Goal: Transaction & Acquisition: Book appointment/travel/reservation

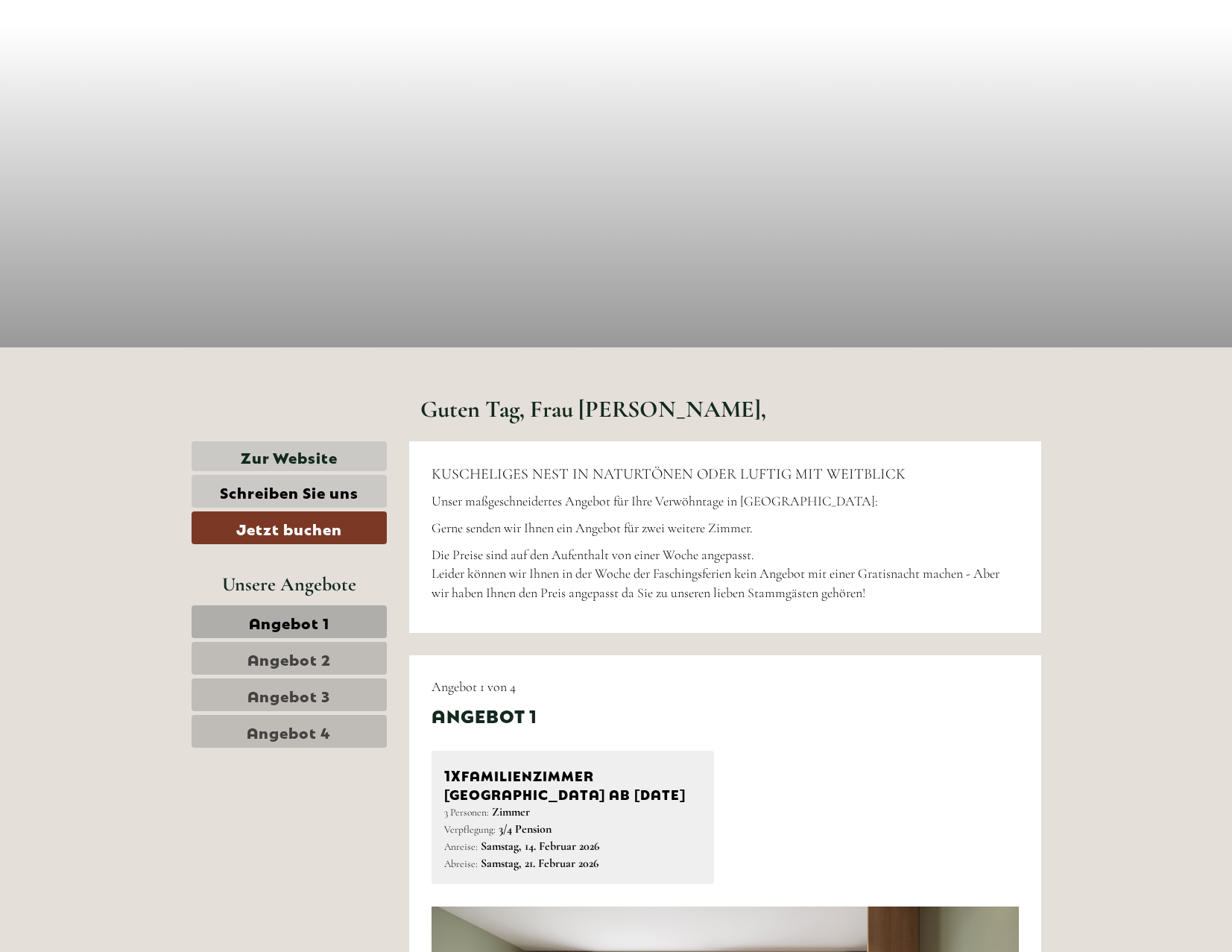
scroll to position [373, 0]
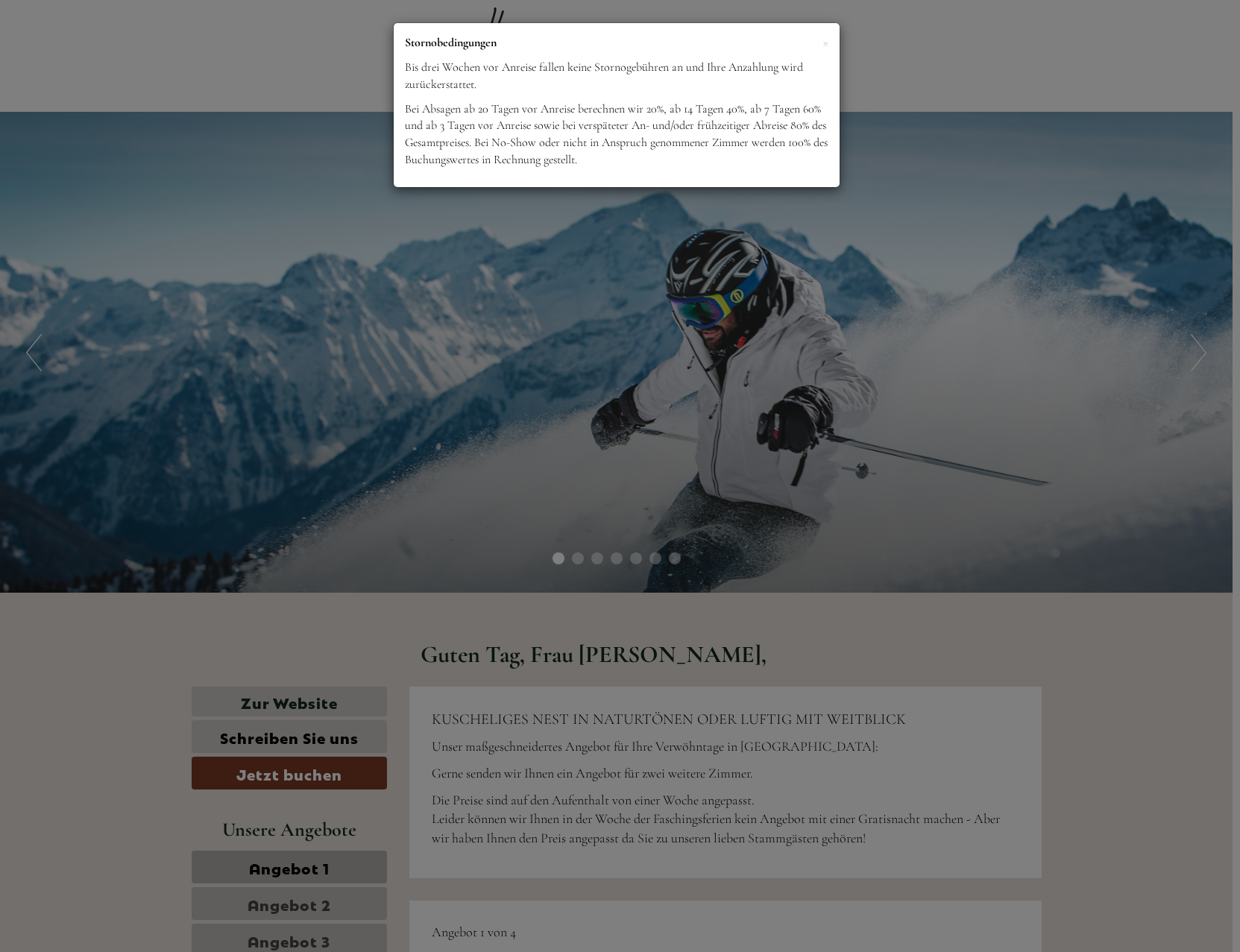
click at [329, 878] on div "× Stornobedingungen Bis [DATE] Anreise fallen keine Stornogebühren an und Ihre …" at bounding box center [620, 476] width 1240 height 952
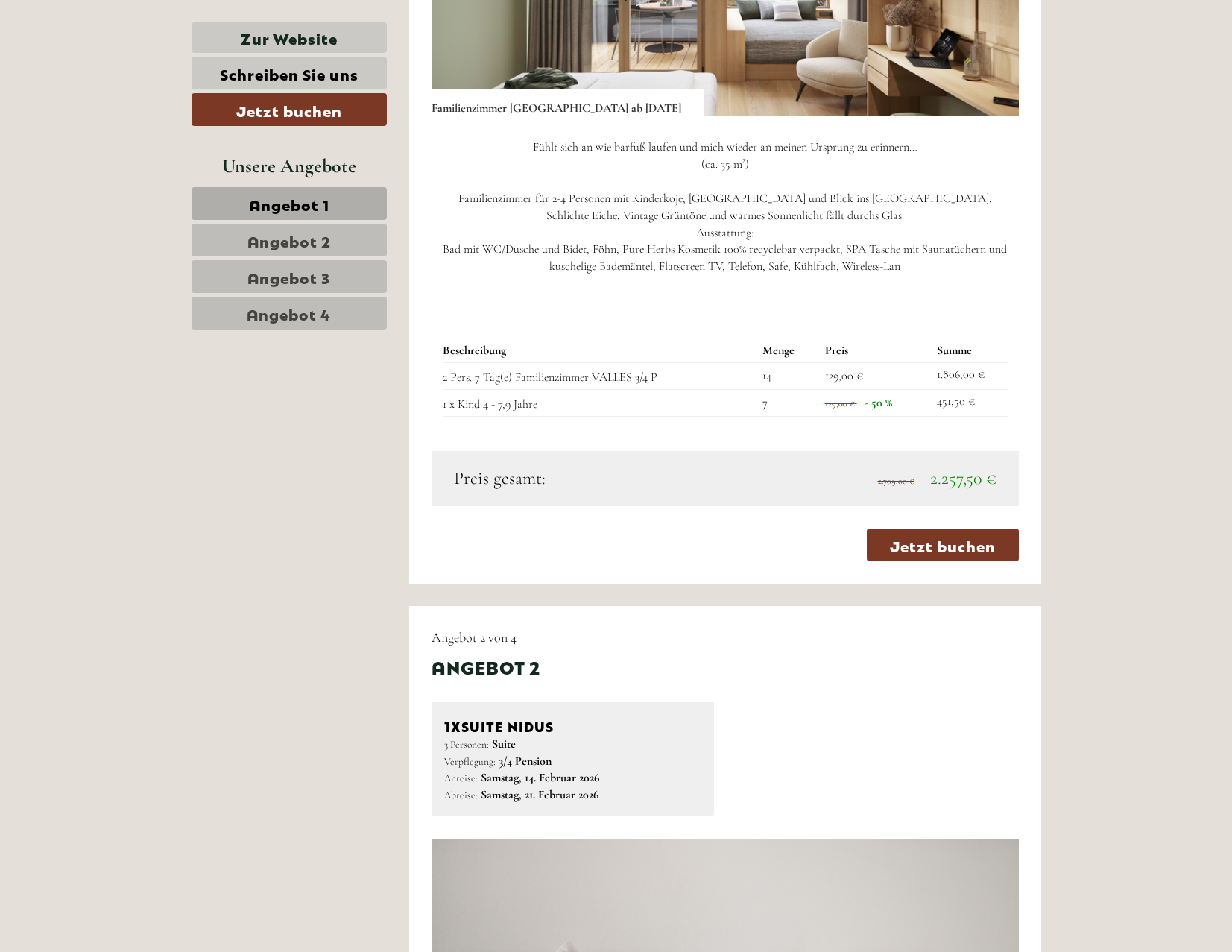
scroll to position [1342, 0]
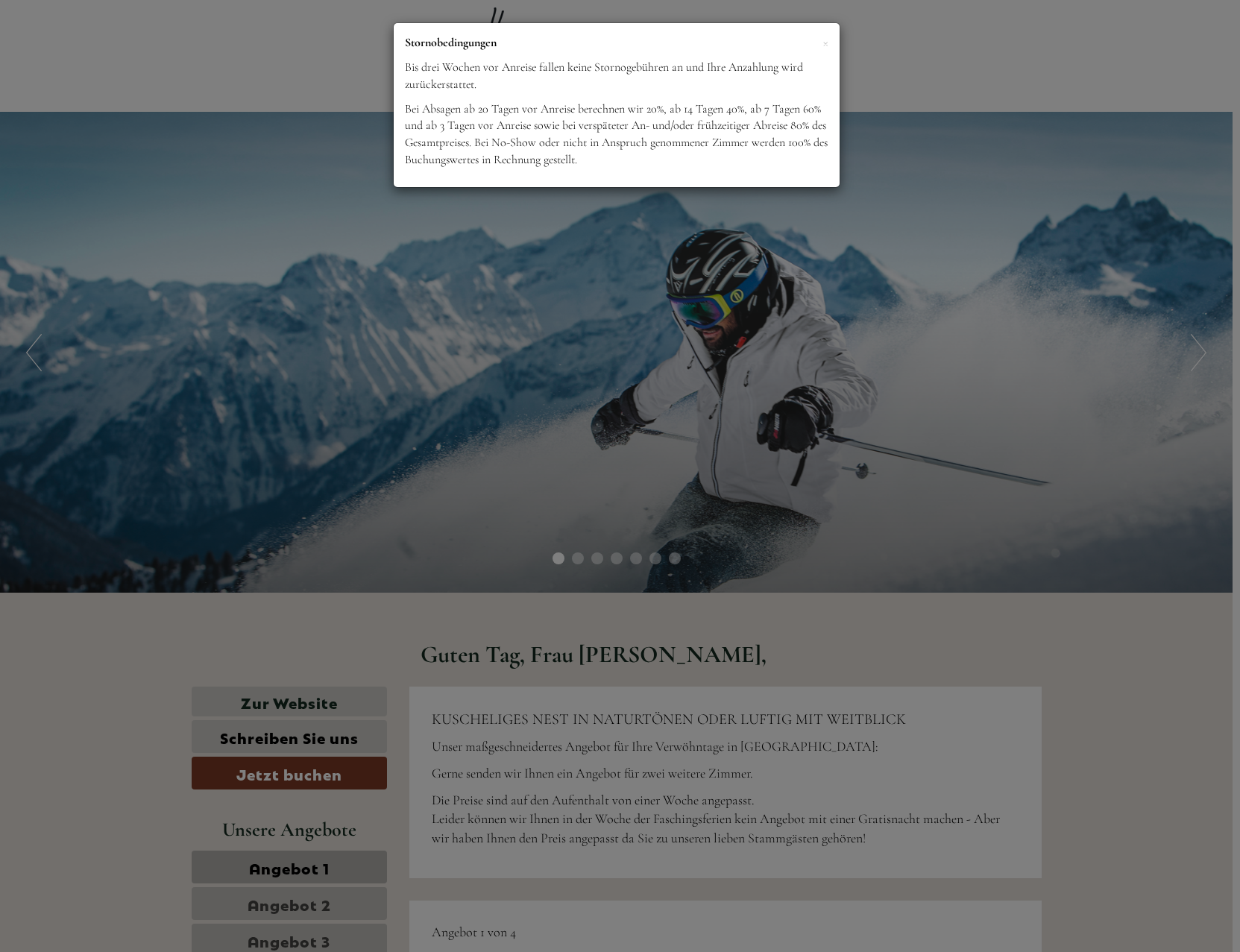
click at [625, 559] on div "× Stornobedingungen Bis [DATE] Anreise fallen keine Stornogebühren an und Ihre …" at bounding box center [620, 476] width 1240 height 952
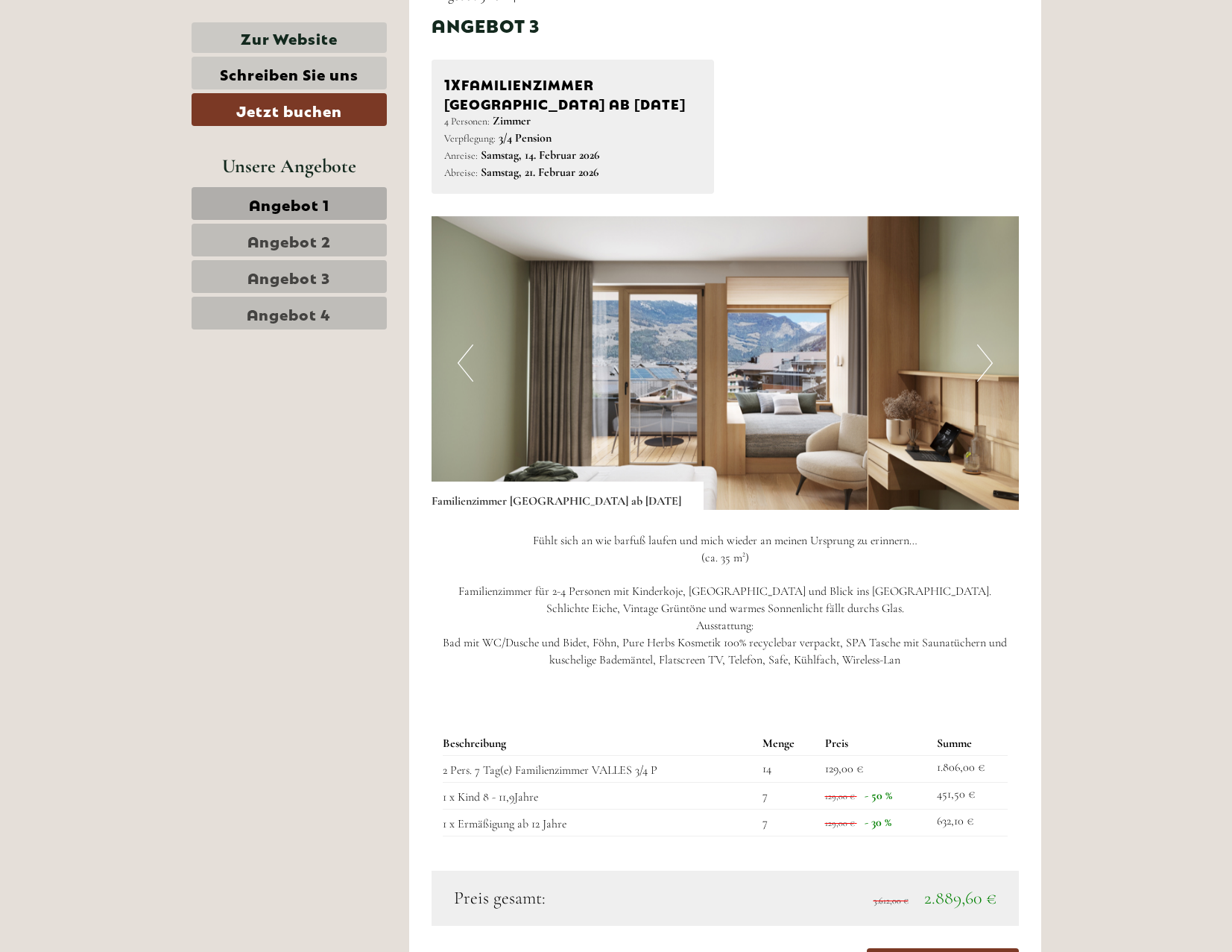
scroll to position [3130, 0]
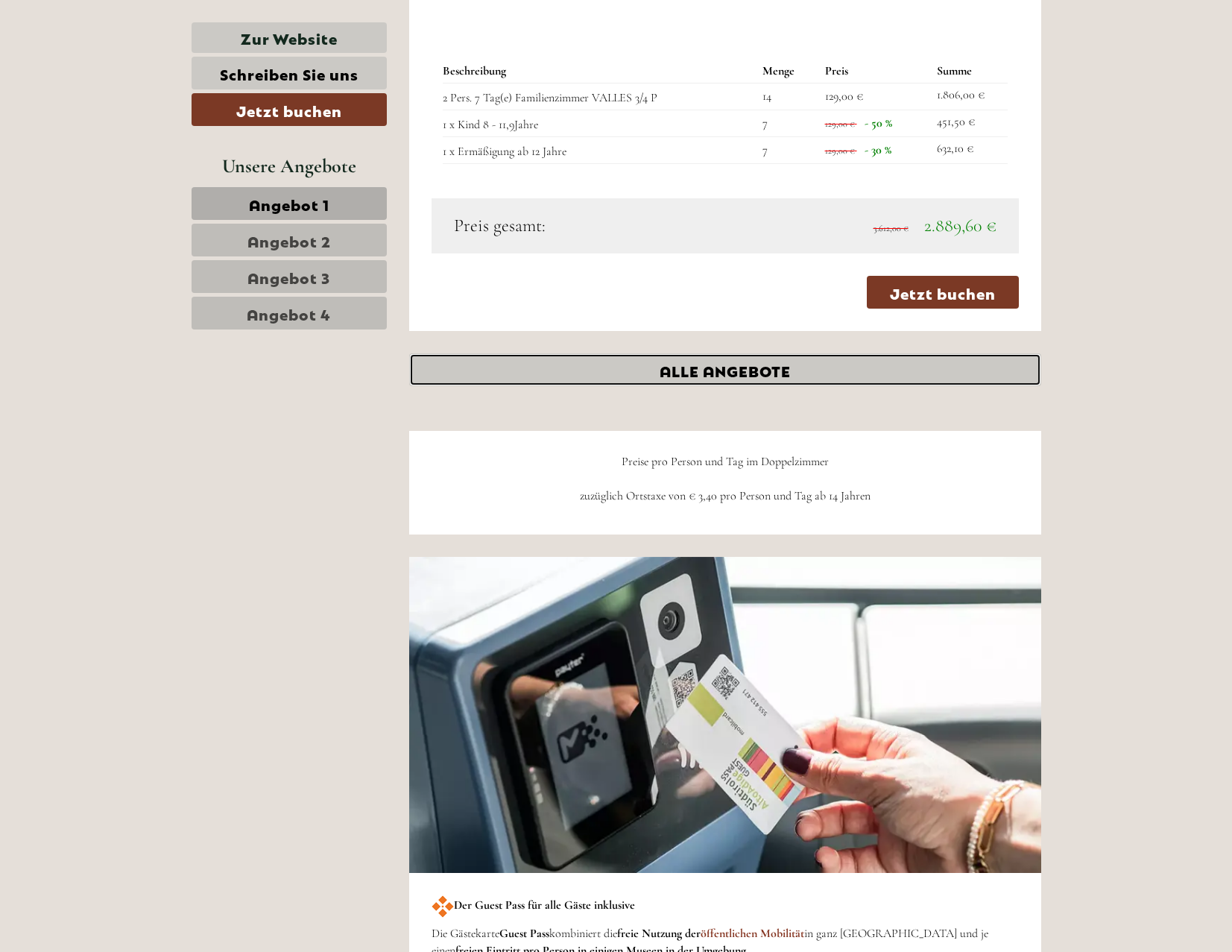
click at [624, 374] on link "ALLE ANGEBOTE" at bounding box center [725, 369] width 632 height 33
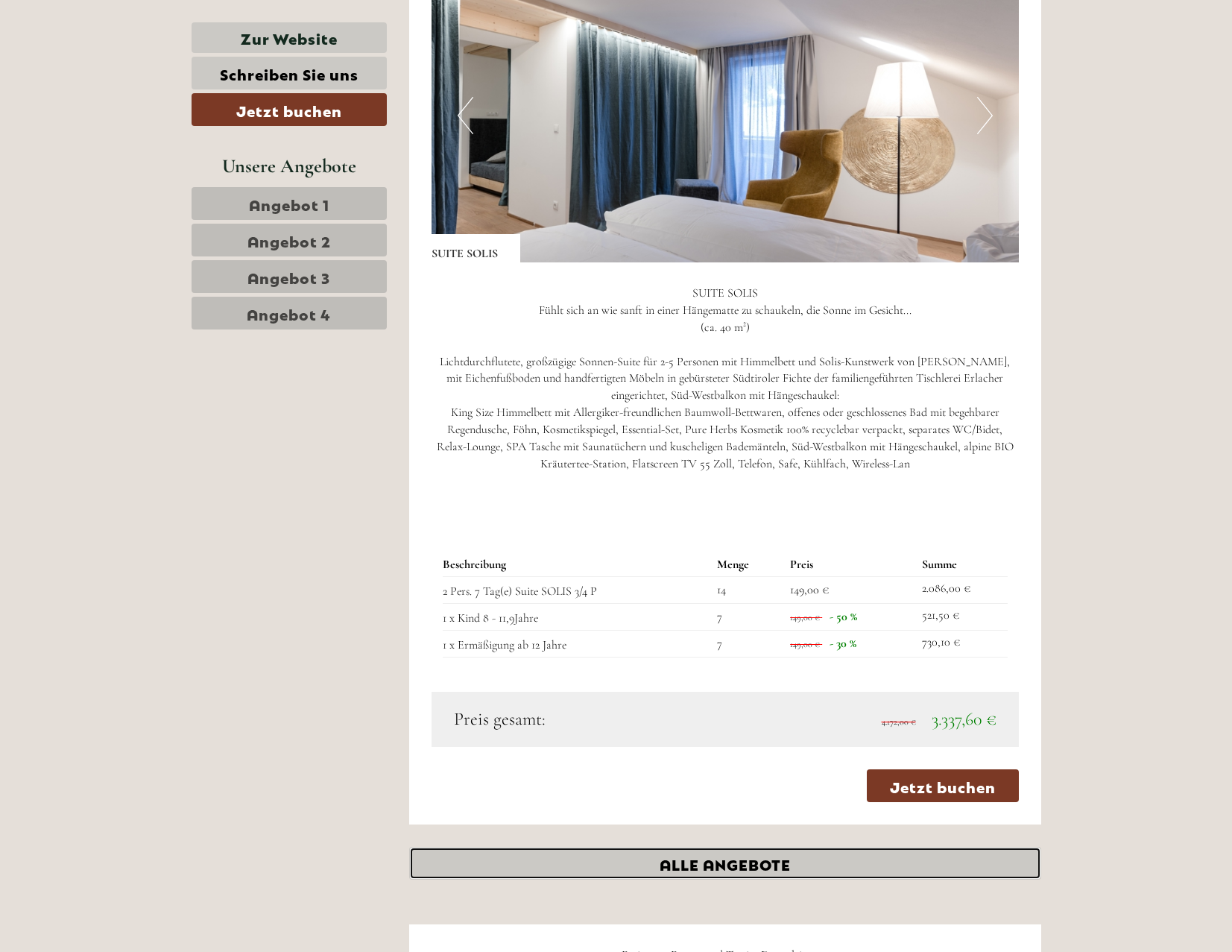
scroll to position [4478, 0]
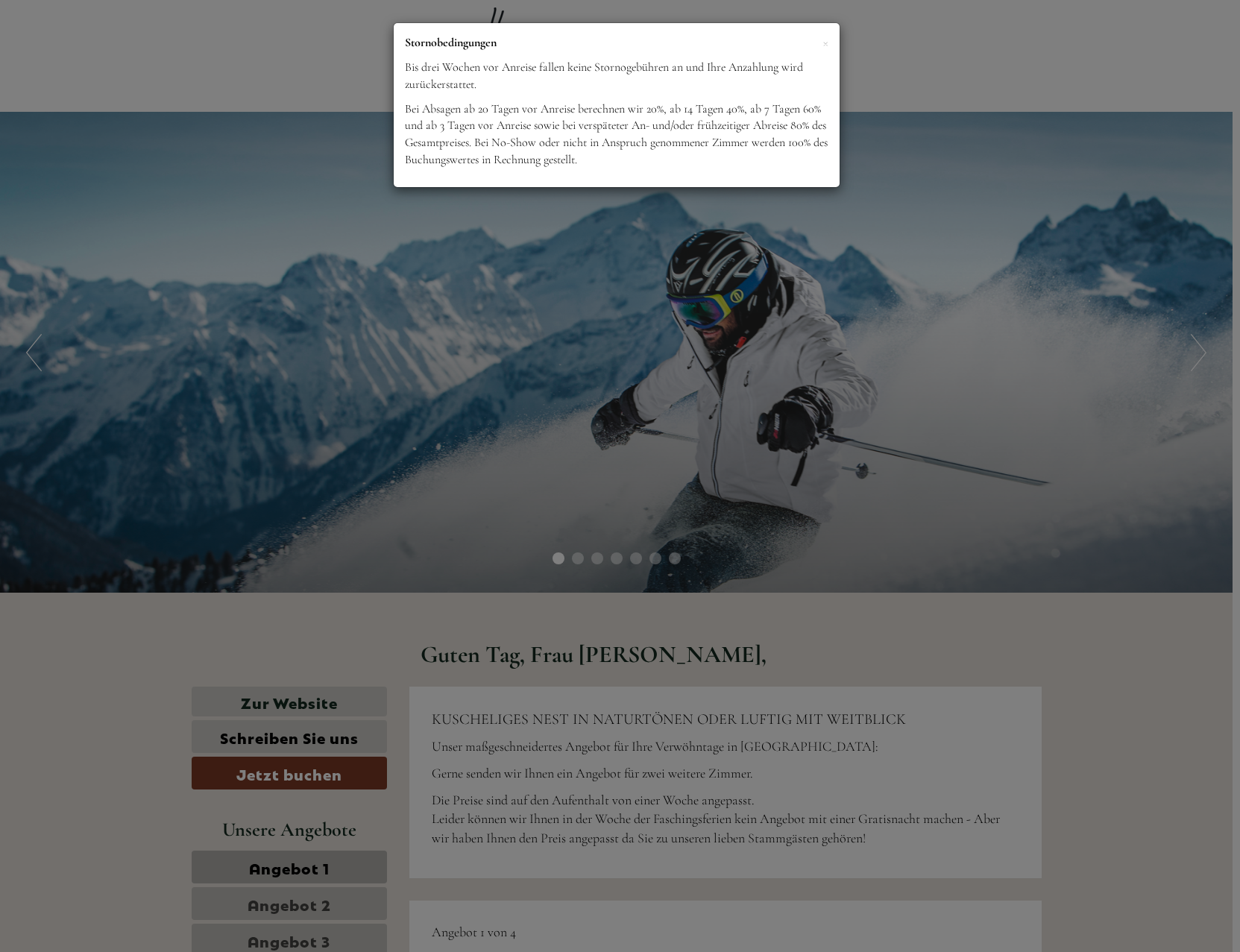
click at [671, 570] on div "× Stornobedingungen Bis [DATE] Anreise fallen keine Stornogebühren an und Ihre …" at bounding box center [620, 476] width 1240 height 952
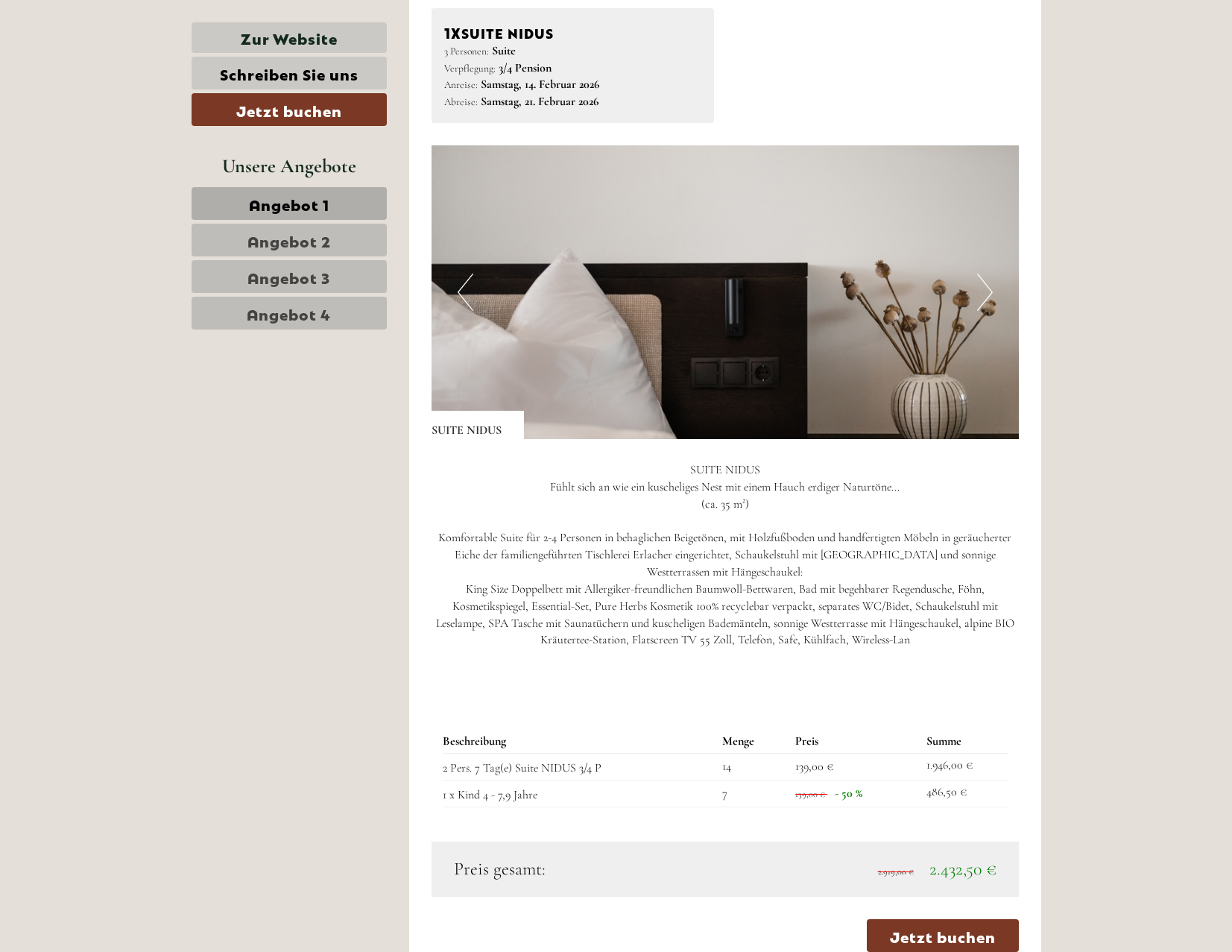
scroll to position [2087, 0]
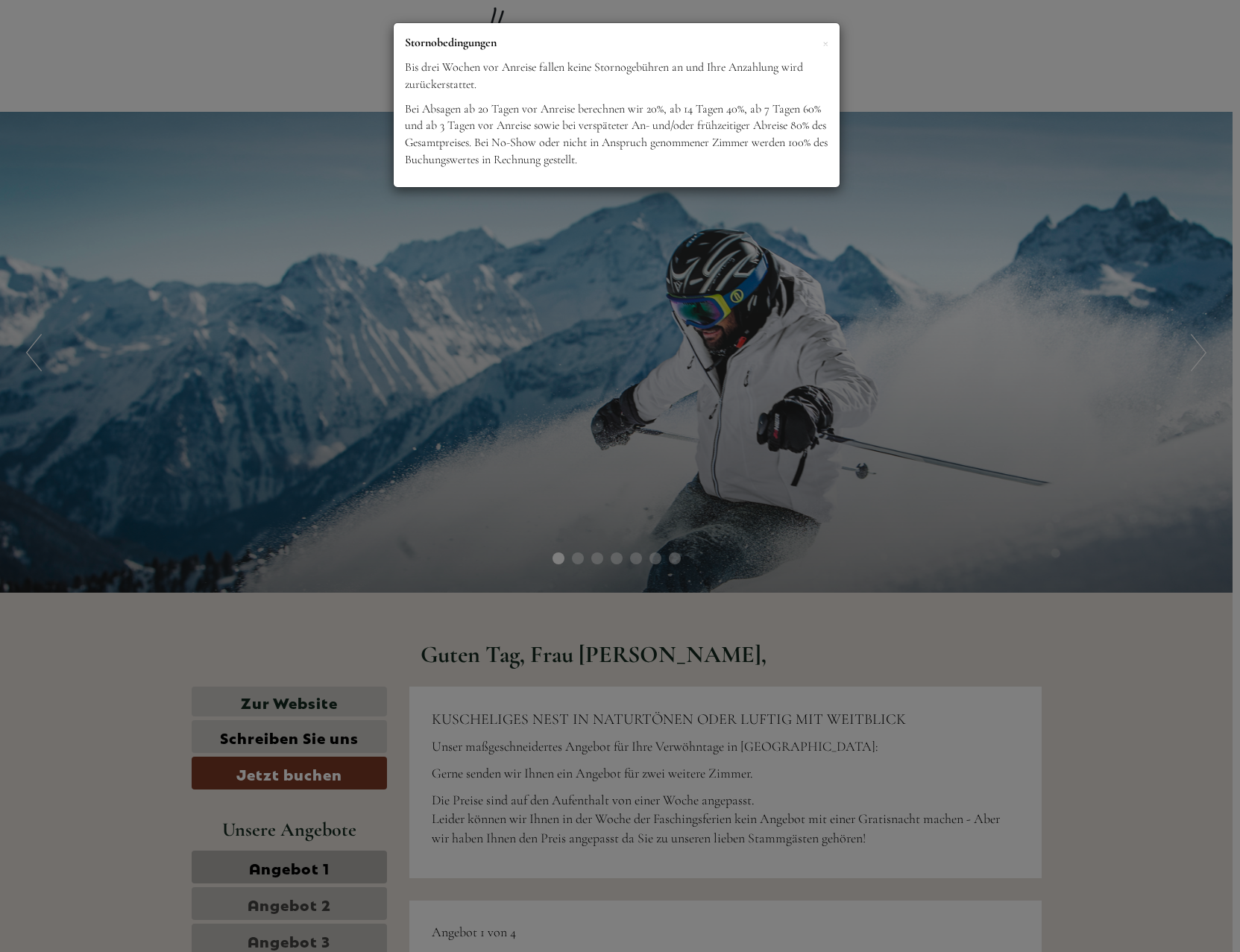
click at [697, 639] on div "× Stornobedingungen Bis [DATE] Anreise fallen keine Stornogebühren an und Ihre …" at bounding box center [620, 476] width 1240 height 952
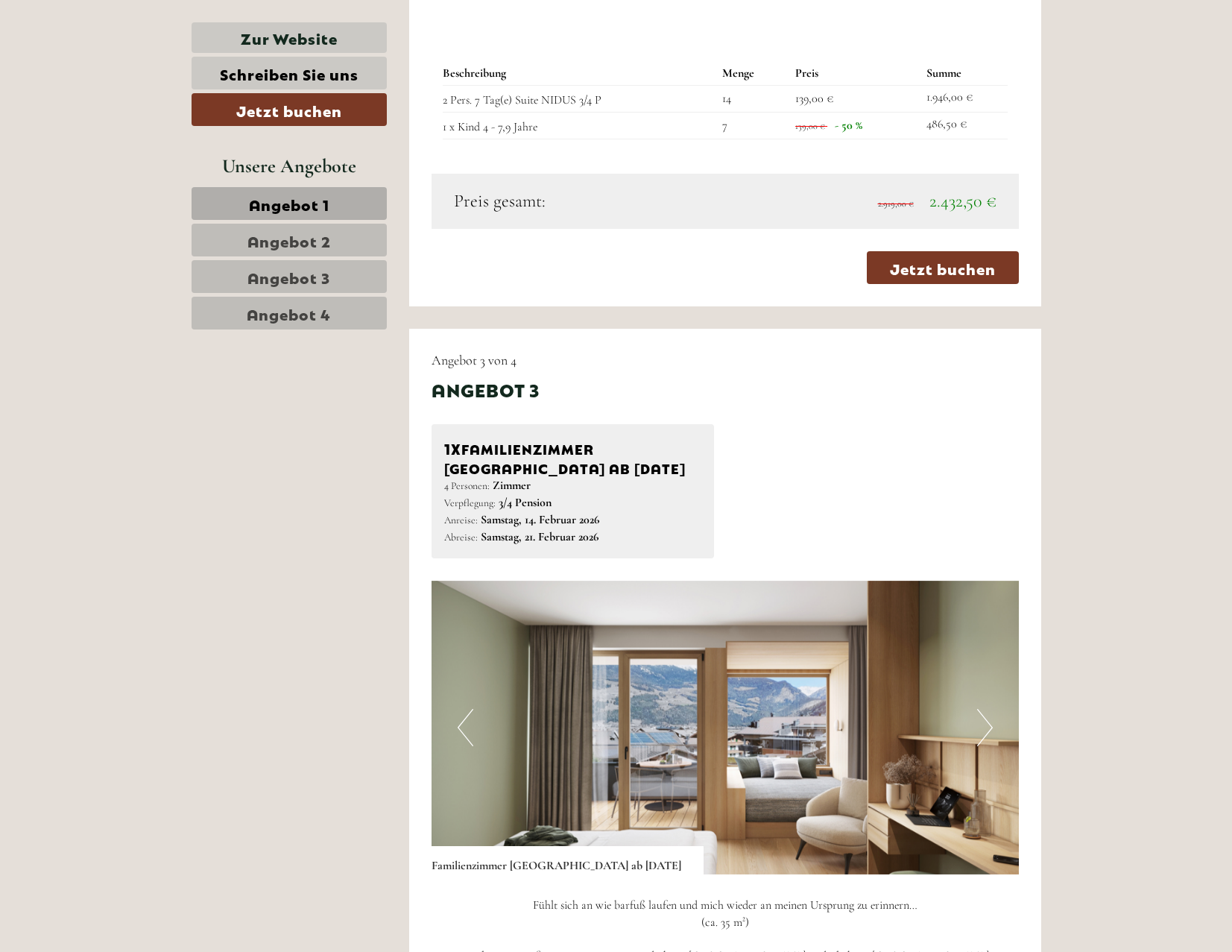
scroll to position [2981, 0]
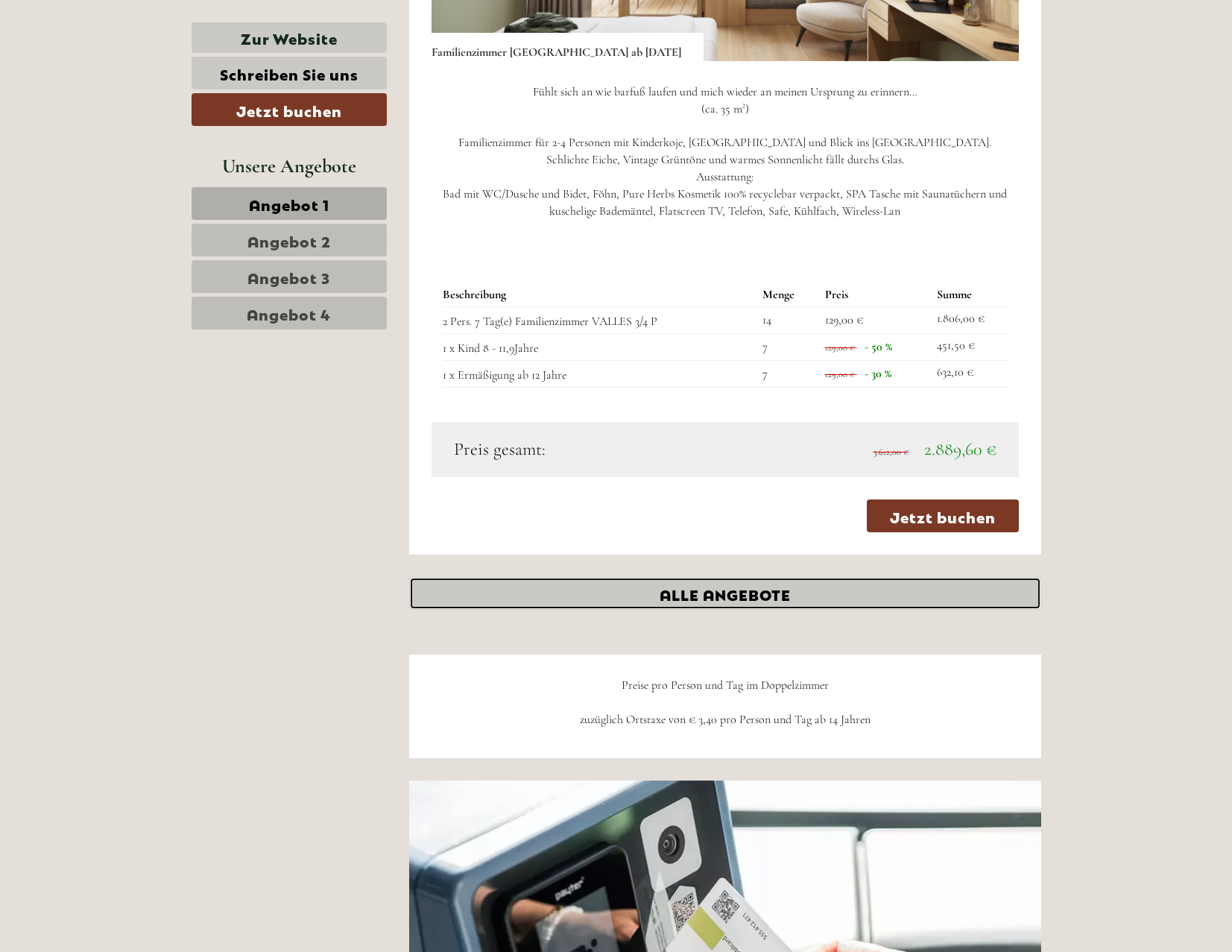
click at [735, 587] on link "ALLE ANGEBOTE" at bounding box center [725, 593] width 632 height 33
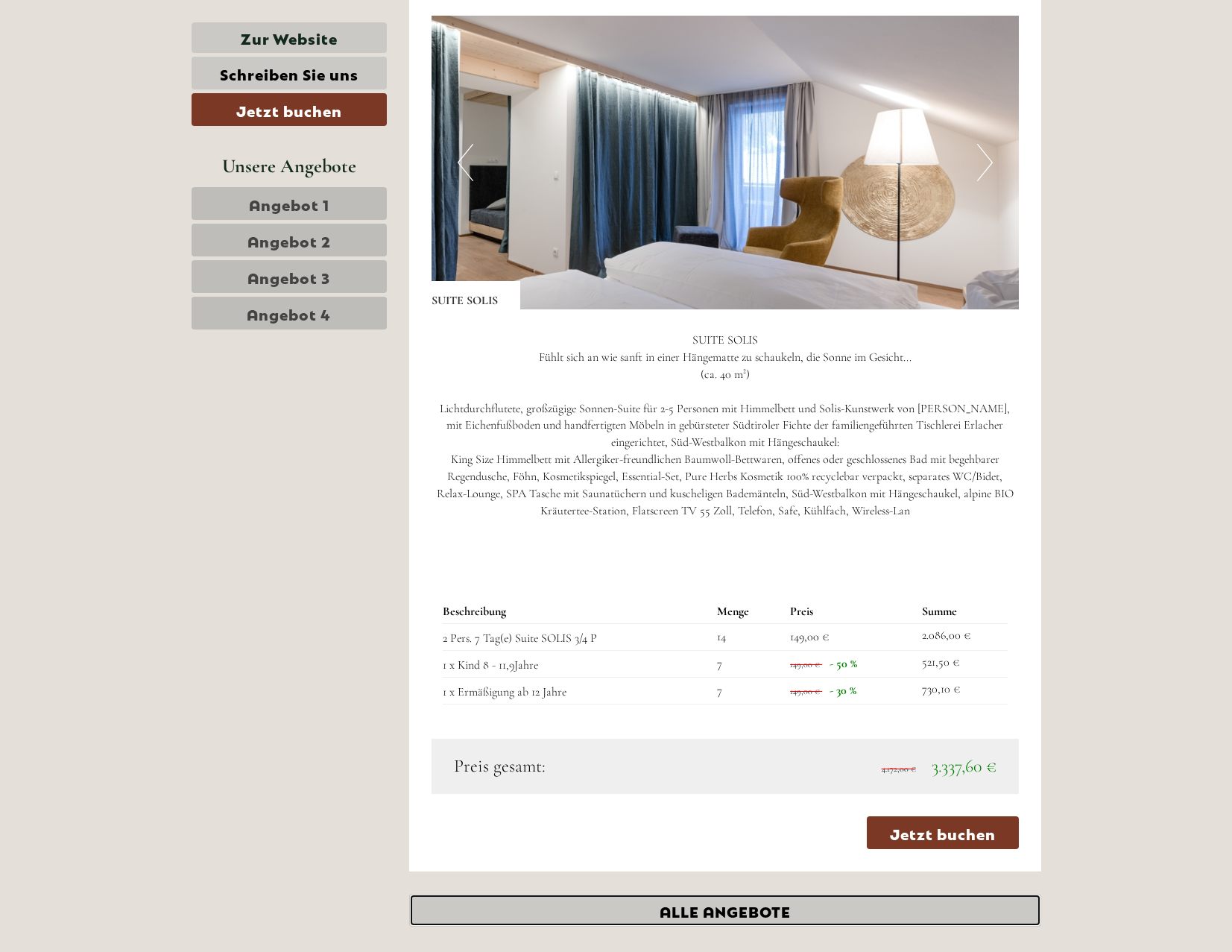
scroll to position [4329, 0]
